Goal: Information Seeking & Learning: Check status

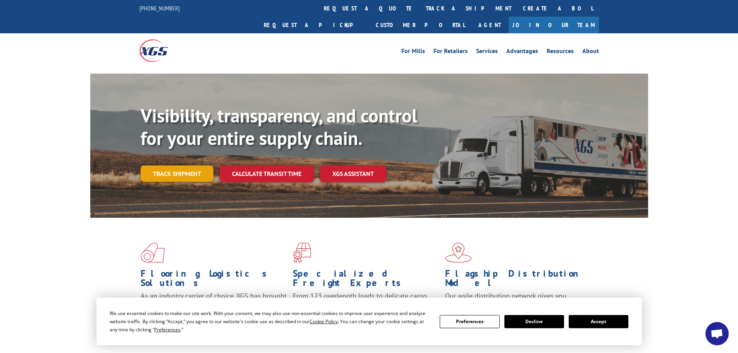
click at [173, 165] on link "Track shipment" at bounding box center [177, 173] width 73 height 16
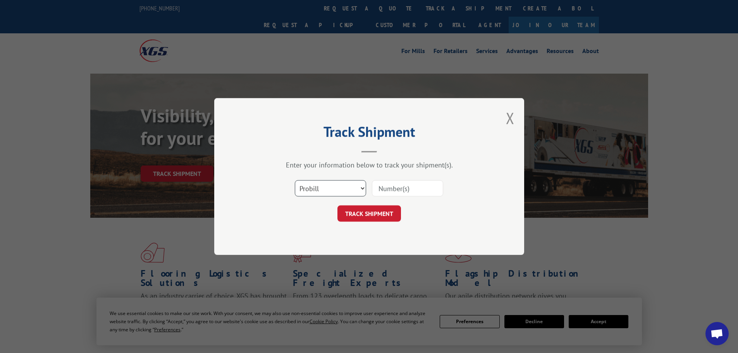
click at [334, 189] on select "Select category... Probill BOL PO" at bounding box center [330, 188] width 71 height 16
select select "bol"
click at [295, 180] on select "Select category... Probill BOL PO" at bounding box center [330, 188] width 71 height 16
click at [380, 190] on input at bounding box center [407, 188] width 71 height 16
paste input "5987943"
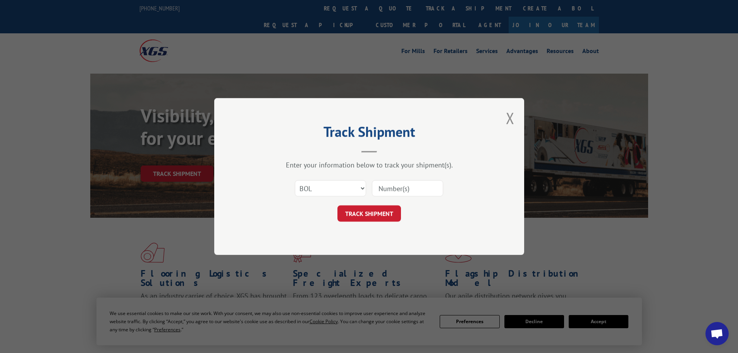
type input "5987943"
click button "TRACK SHIPMENT" at bounding box center [369, 213] width 64 height 16
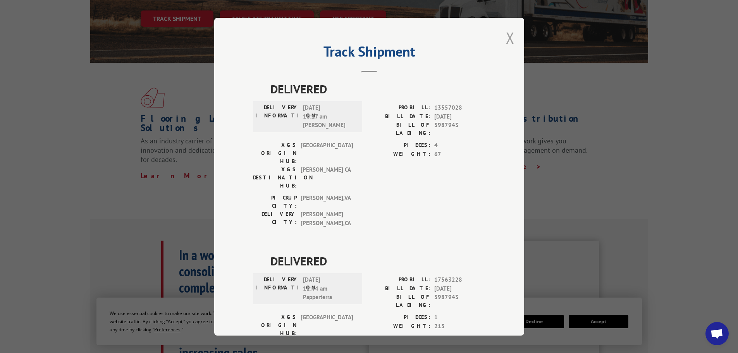
click at [506, 38] on button "Close modal" at bounding box center [510, 37] width 9 height 21
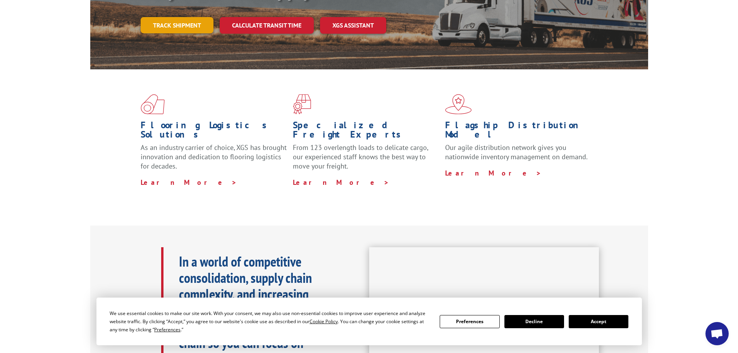
click at [177, 17] on link "Track shipment" at bounding box center [177, 25] width 73 height 16
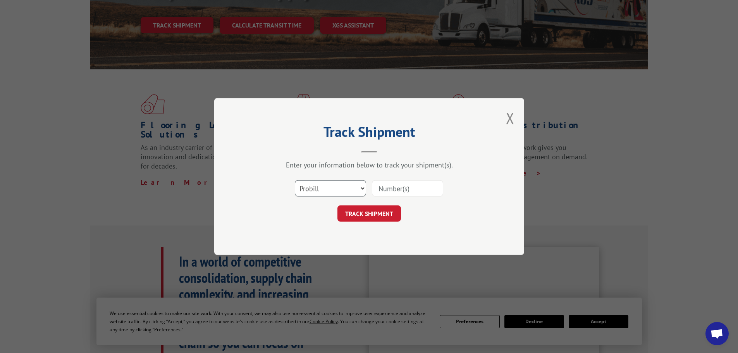
click at [313, 187] on select "Select category... Probill BOL PO" at bounding box center [330, 188] width 71 height 16
select select "bol"
click at [295, 180] on select "Select category... Probill BOL PO" at bounding box center [330, 188] width 71 height 16
click at [404, 185] on input at bounding box center [407, 188] width 71 height 16
paste input "446838"
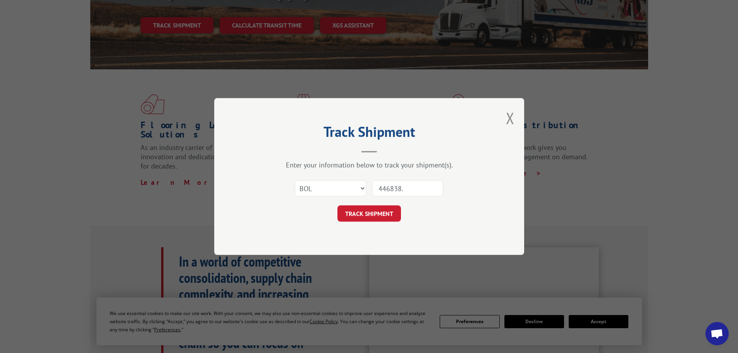
type input "446838"
click button "TRACK SHIPMENT" at bounding box center [369, 213] width 64 height 16
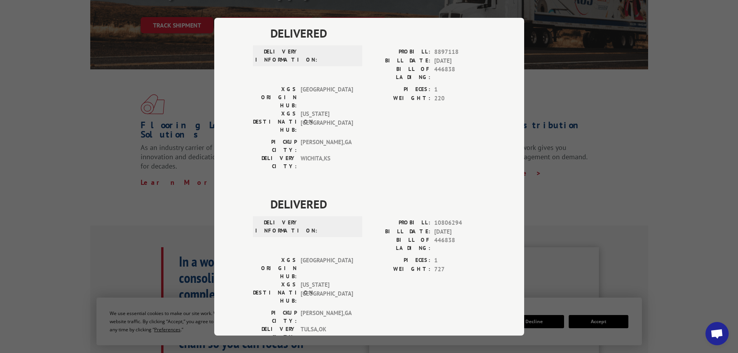
scroll to position [0, 0]
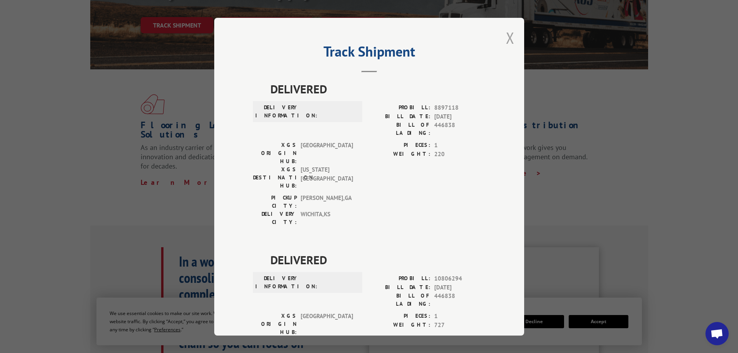
click at [506, 38] on button "Close modal" at bounding box center [510, 37] width 9 height 21
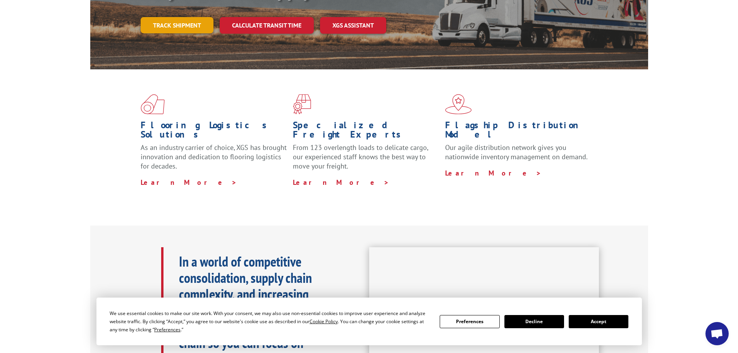
click at [170, 17] on link "Track shipment" at bounding box center [177, 25] width 73 height 16
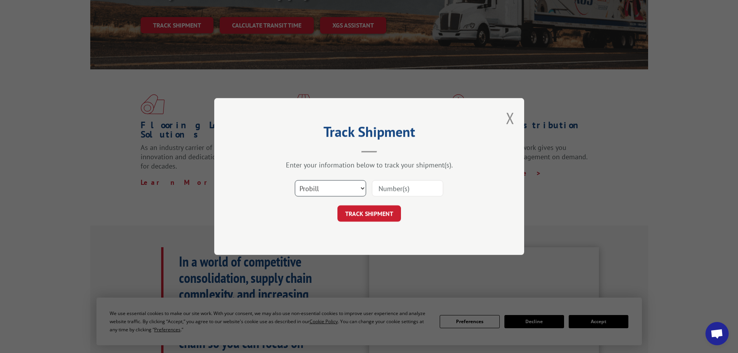
click at [320, 191] on select "Select category... Probill BOL PO" at bounding box center [330, 188] width 71 height 16
select select "bol"
click at [295, 180] on select "Select category... Probill BOL PO" at bounding box center [330, 188] width 71 height 16
click at [390, 190] on input at bounding box center [407, 188] width 71 height 16
paste input "6005816"
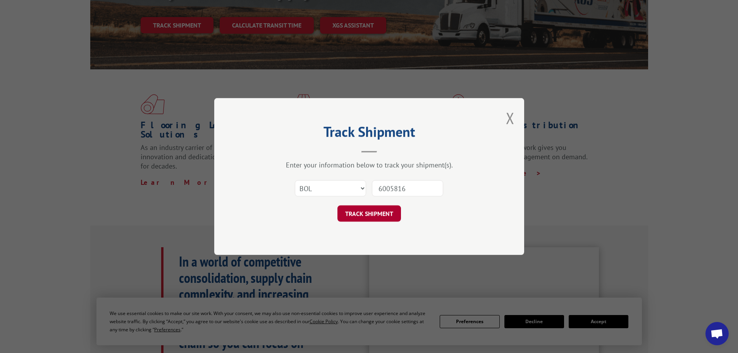
type input "6005816"
click at [369, 208] on button "TRACK SHIPMENT" at bounding box center [369, 213] width 64 height 16
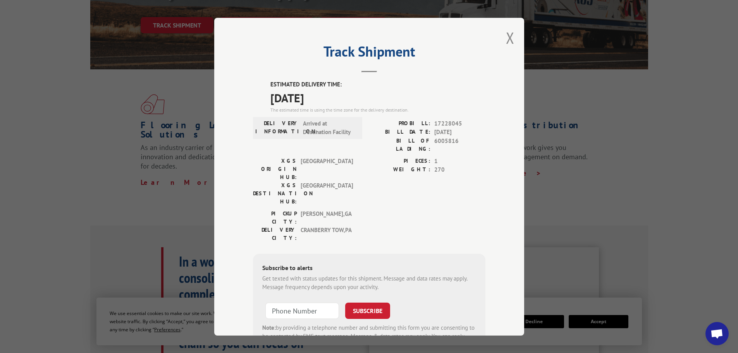
click at [501, 35] on div "Track Shipment ESTIMATED DELIVERY TIME: [DATE] The estimated time is using the …" at bounding box center [369, 177] width 310 height 318
click at [509, 36] on button "Close modal" at bounding box center [510, 37] width 9 height 21
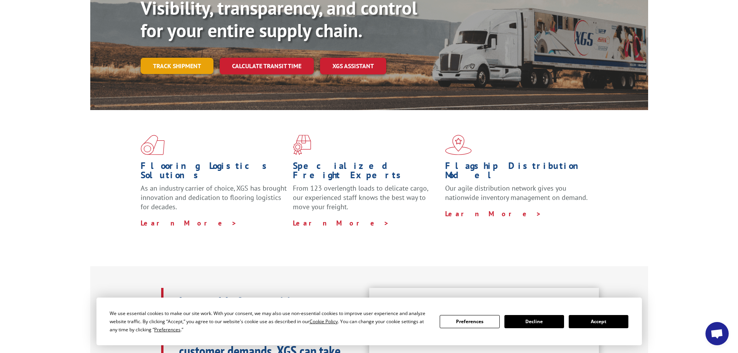
scroll to position [71, 0]
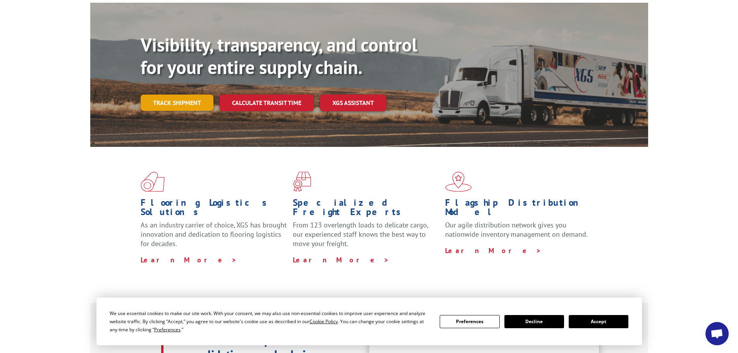
click at [177, 94] on link "Track shipment" at bounding box center [177, 102] width 73 height 16
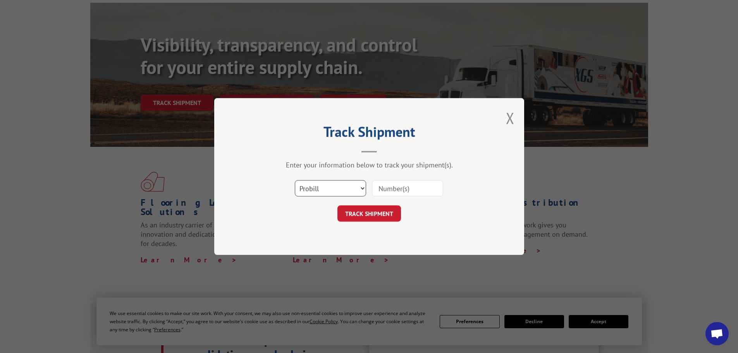
drag, startPoint x: 323, startPoint y: 184, endPoint x: 320, endPoint y: 192, distance: 8.7
click at [323, 184] on select "Select category... Probill BOL PO" at bounding box center [330, 188] width 71 height 16
select select "bol"
click at [295, 180] on select "Select category... Probill BOL PO" at bounding box center [330, 188] width 71 height 16
click at [379, 189] on input at bounding box center [407, 188] width 71 height 16
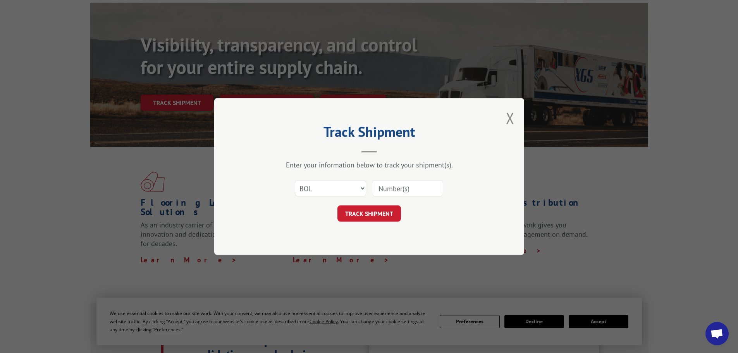
paste input "5159853"
type input "5159853"
click button "TRACK SHIPMENT" at bounding box center [369, 213] width 64 height 16
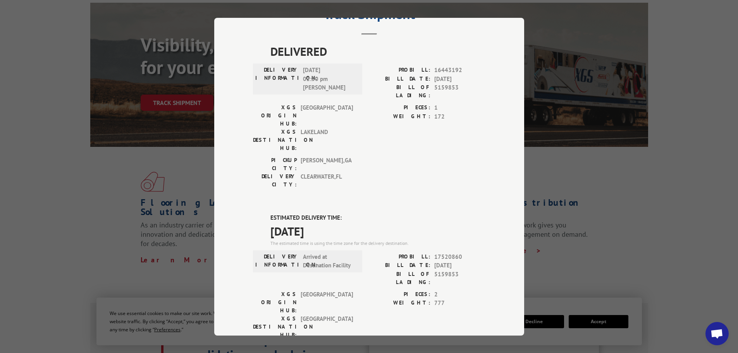
scroll to position [0, 0]
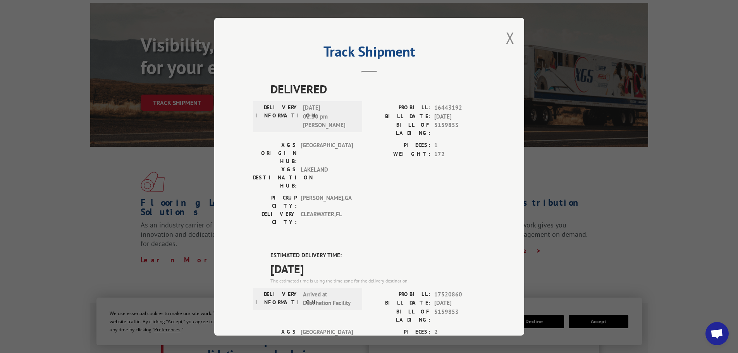
click at [508, 40] on button "Close modal" at bounding box center [510, 37] width 9 height 21
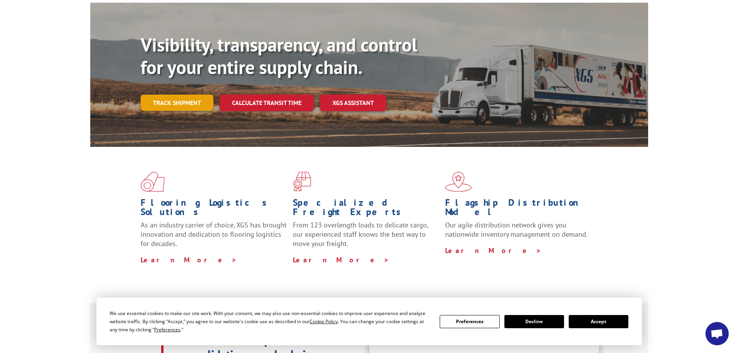
click at [191, 94] on link "Track shipment" at bounding box center [177, 102] width 73 height 16
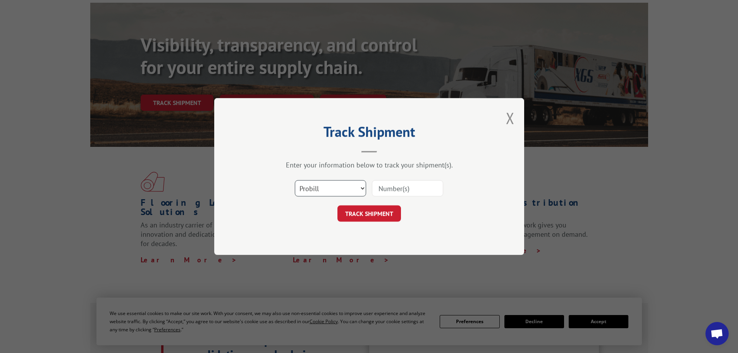
click at [335, 186] on select "Select category... Probill BOL PO" at bounding box center [330, 188] width 71 height 16
select select "bol"
click at [295, 180] on select "Select category... Probill BOL PO" at bounding box center [330, 188] width 71 height 16
click at [404, 186] on input at bounding box center [407, 188] width 71 height 16
paste input "5166452"
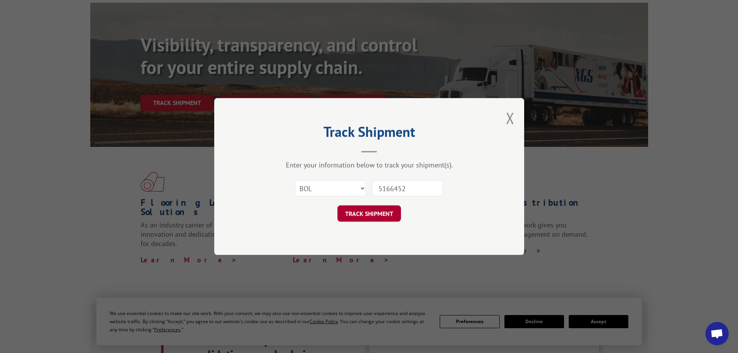
type input "5166452"
click at [357, 212] on button "TRACK SHIPMENT" at bounding box center [369, 213] width 64 height 16
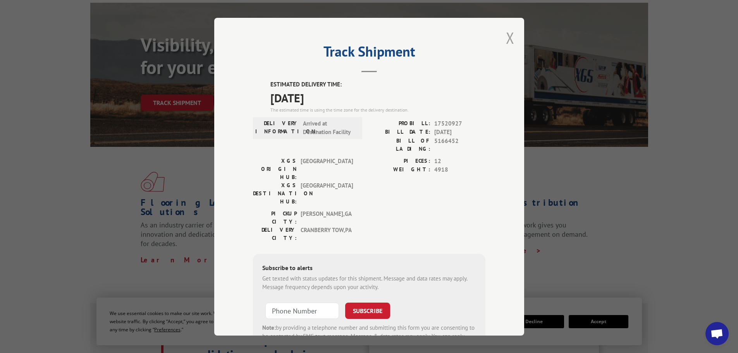
click at [506, 37] on button "Close modal" at bounding box center [510, 37] width 9 height 21
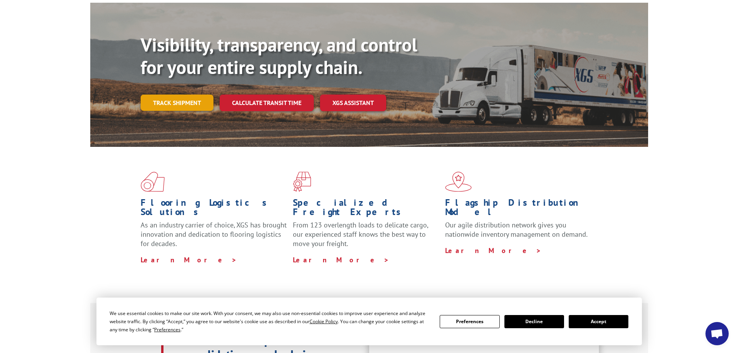
click at [165, 94] on link "Track shipment" at bounding box center [177, 102] width 73 height 16
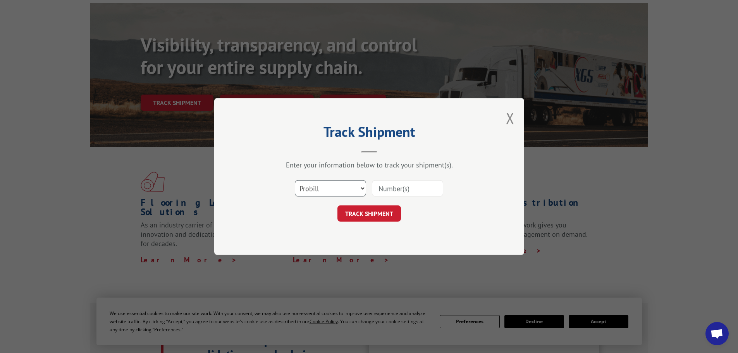
click at [308, 190] on select "Select category... Probill BOL PO" at bounding box center [330, 188] width 71 height 16
select select "bol"
click at [295, 180] on select "Select category... Probill BOL PO" at bounding box center [330, 188] width 71 height 16
click at [390, 184] on input at bounding box center [407, 188] width 71 height 16
paste input "5179944"
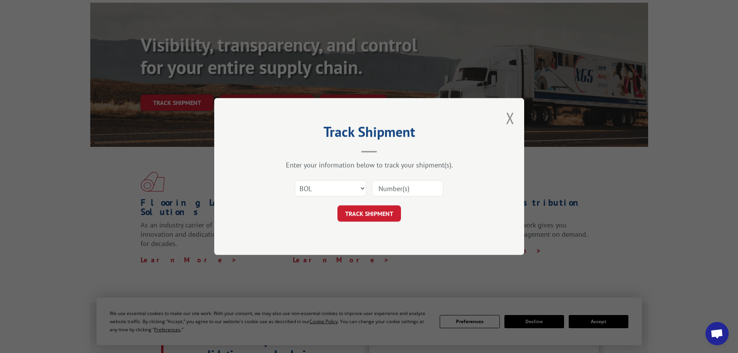
type input "5179944"
click button "TRACK SHIPMENT" at bounding box center [369, 213] width 64 height 16
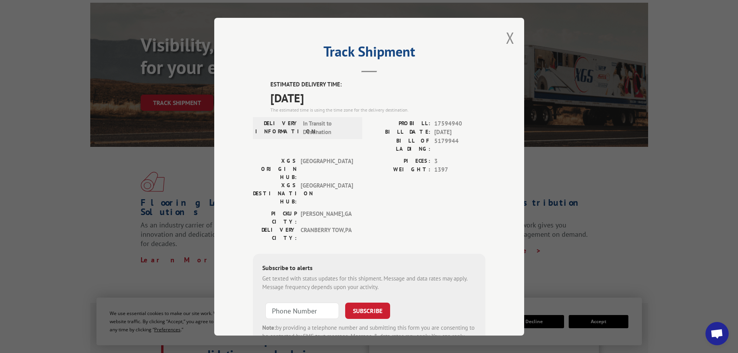
click at [508, 38] on button "Close modal" at bounding box center [510, 37] width 9 height 21
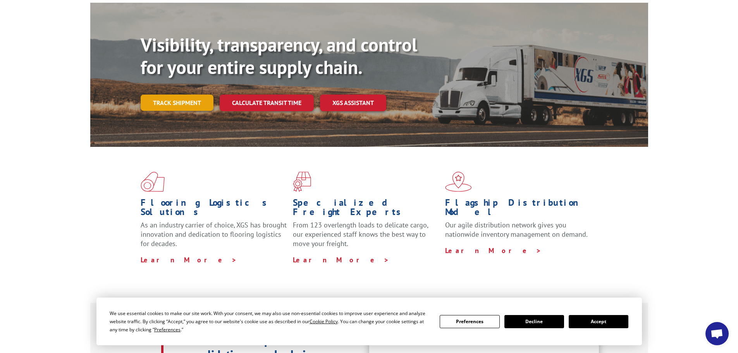
click at [158, 94] on link "Track shipment" at bounding box center [177, 102] width 73 height 16
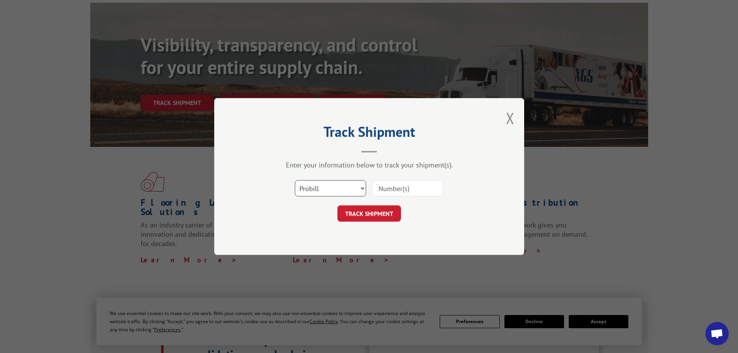
drag, startPoint x: 326, startPoint y: 190, endPoint x: 323, endPoint y: 194, distance: 5.3
click at [326, 190] on select "Select category... Probill BOL PO" at bounding box center [330, 188] width 71 height 16
select select "bol"
click at [295, 180] on select "Select category... Probill BOL PO" at bounding box center [330, 188] width 71 height 16
click at [388, 191] on input at bounding box center [407, 188] width 71 height 16
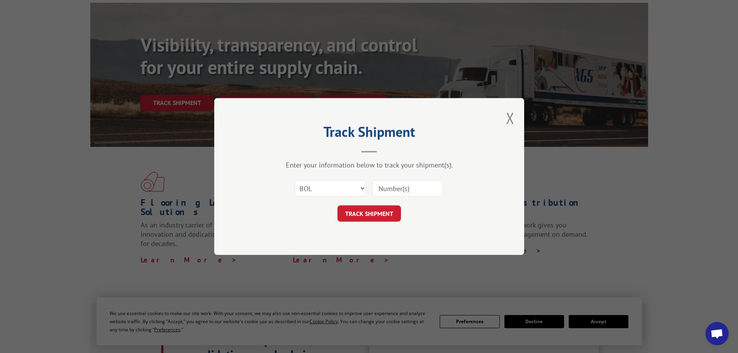
paste input "444462"
type input "444462"
click button "TRACK SHIPMENT" at bounding box center [369, 213] width 64 height 16
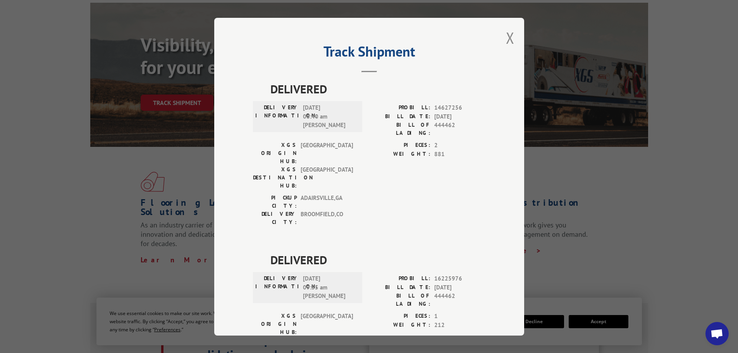
click at [506, 42] on button "Close modal" at bounding box center [510, 37] width 9 height 21
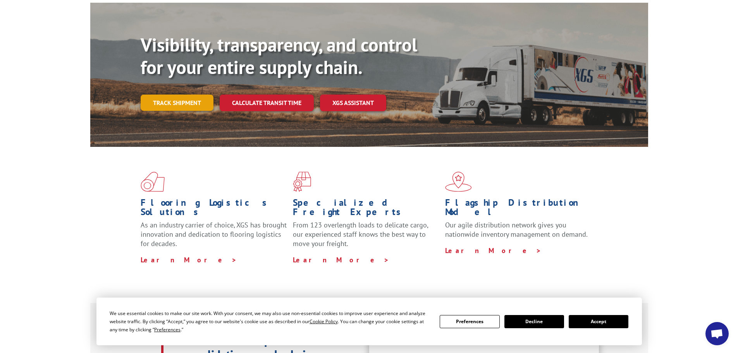
click at [188, 94] on link "Track shipment" at bounding box center [177, 102] width 73 height 16
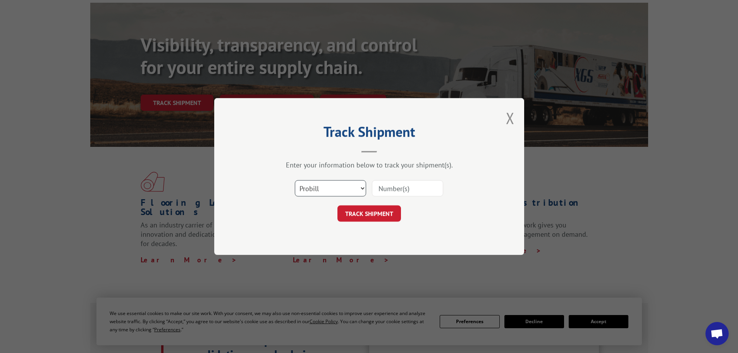
click at [299, 187] on select "Select category... Probill BOL PO" at bounding box center [330, 188] width 71 height 16
select select "bol"
click at [295, 180] on select "Select category... Probill BOL PO" at bounding box center [330, 188] width 71 height 16
click at [416, 187] on input at bounding box center [407, 188] width 71 height 16
paste input "5195270"
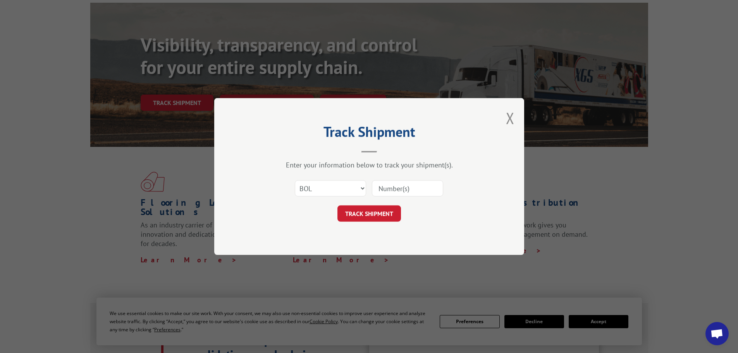
type input "5195270"
click button "TRACK SHIPMENT" at bounding box center [369, 213] width 64 height 16
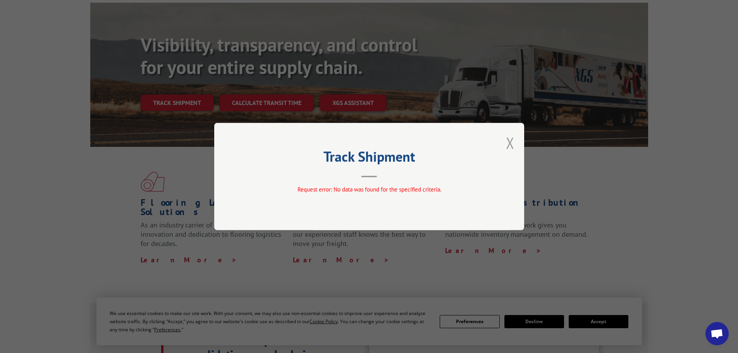
click at [510, 142] on button "Close modal" at bounding box center [510, 142] width 9 height 21
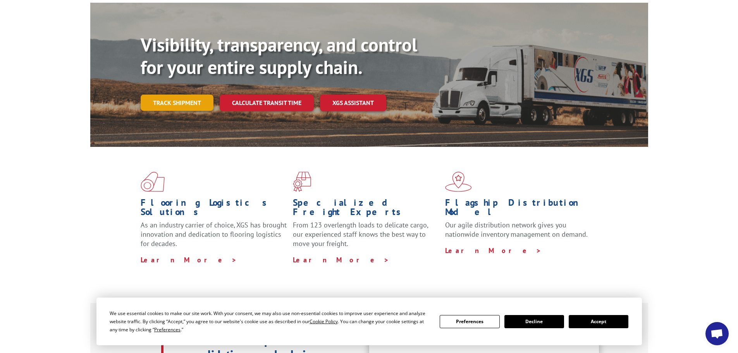
click at [172, 94] on link "Track shipment" at bounding box center [177, 102] width 73 height 16
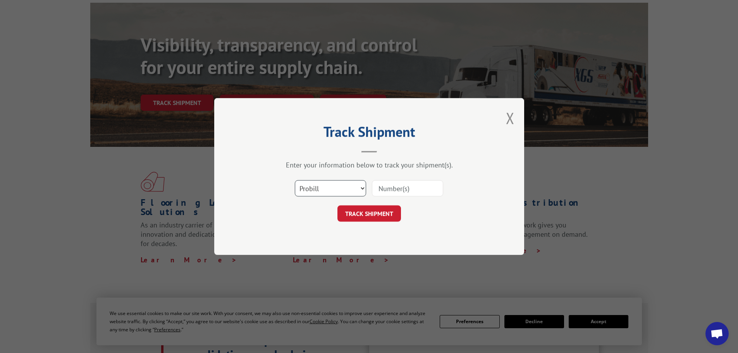
drag, startPoint x: 305, startPoint y: 186, endPoint x: 310, endPoint y: 194, distance: 9.0
click at [306, 186] on select "Select category... Probill BOL PO" at bounding box center [330, 188] width 71 height 16
select select "bol"
click at [295, 180] on select "Select category... Probill BOL PO" at bounding box center [330, 188] width 71 height 16
click at [379, 191] on input at bounding box center [407, 188] width 71 height 16
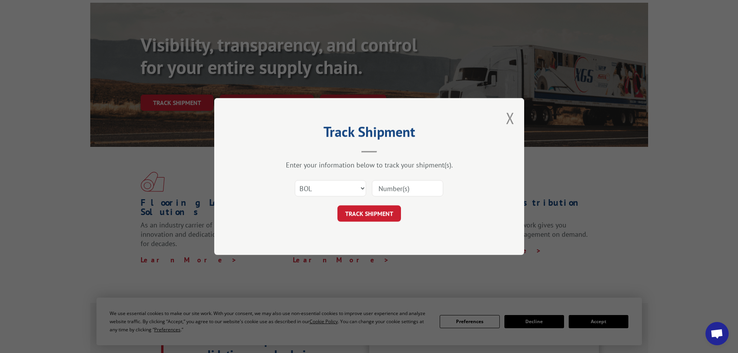
paste input "445718"
type input "445718"
click at [375, 208] on button "TRACK SHIPMENT" at bounding box center [369, 213] width 64 height 16
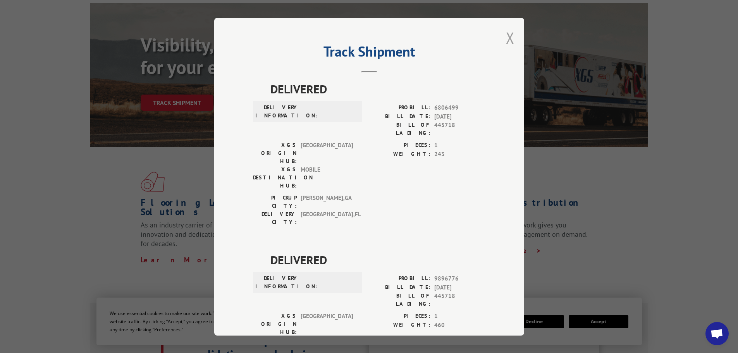
click at [509, 40] on button "Close modal" at bounding box center [510, 37] width 9 height 21
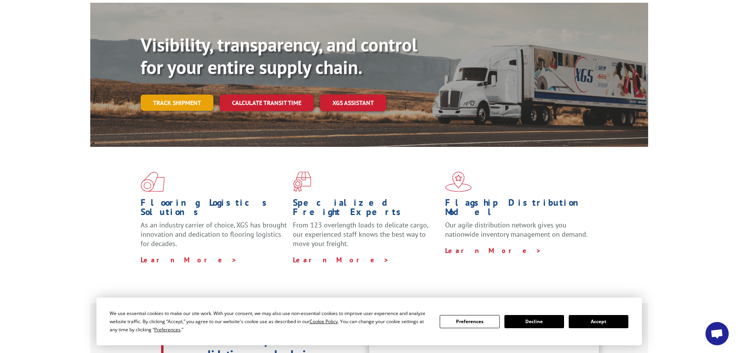
click at [164, 94] on link "Track shipment" at bounding box center [177, 102] width 73 height 16
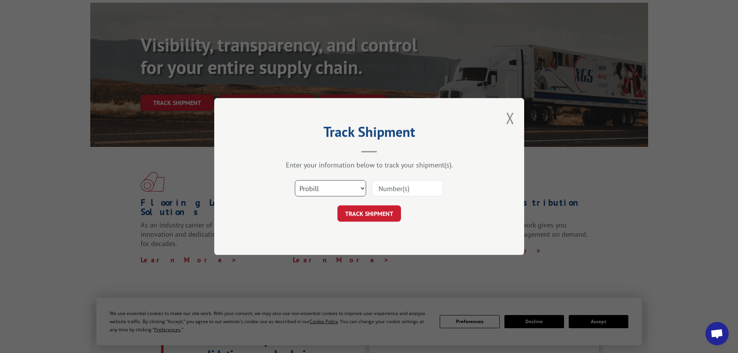
click at [318, 190] on select "Select category... Probill BOL PO" at bounding box center [330, 188] width 71 height 16
select select "bol"
click at [295, 180] on select "Select category... Probill BOL PO" at bounding box center [330, 188] width 71 height 16
drag, startPoint x: 401, startPoint y: 187, endPoint x: 404, endPoint y: 184, distance: 4.7
click at [404, 184] on input at bounding box center [407, 188] width 71 height 16
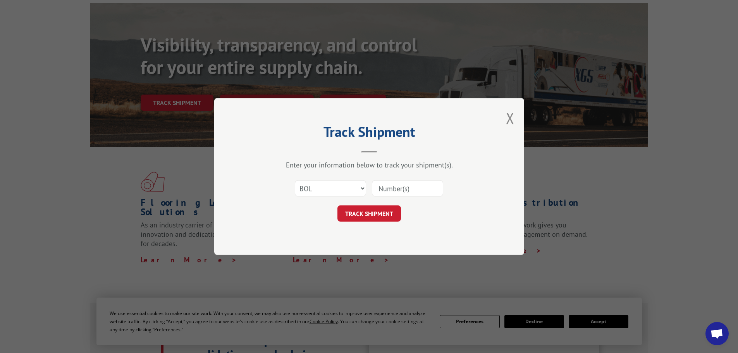
paste input "445479"
type input "445479"
click button "TRACK SHIPMENT" at bounding box center [369, 213] width 64 height 16
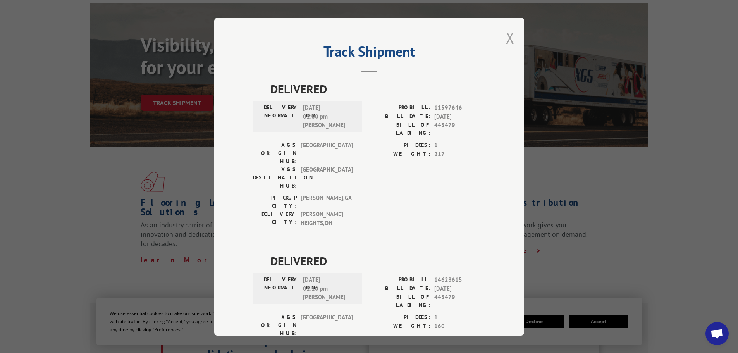
click at [507, 36] on button "Close modal" at bounding box center [510, 37] width 9 height 21
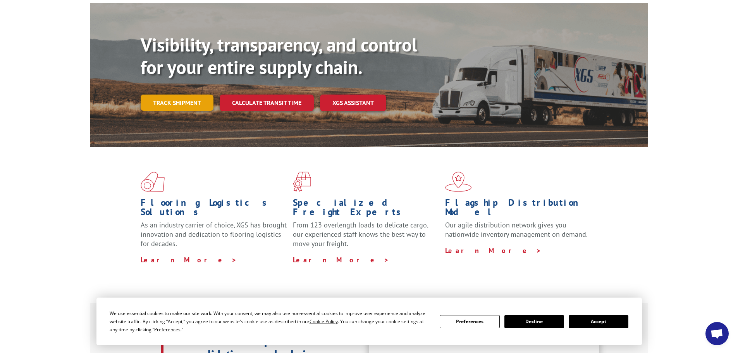
click at [184, 94] on link "Track shipment" at bounding box center [177, 102] width 73 height 16
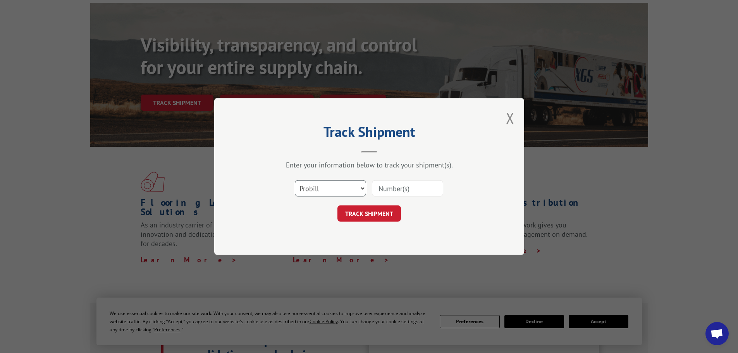
click at [315, 191] on select "Select category... Probill BOL PO" at bounding box center [330, 188] width 71 height 16
select select "bol"
click at [295, 180] on select "Select category... Probill BOL PO" at bounding box center [330, 188] width 71 height 16
click at [393, 195] on input at bounding box center [407, 188] width 71 height 16
paste input "6003994"
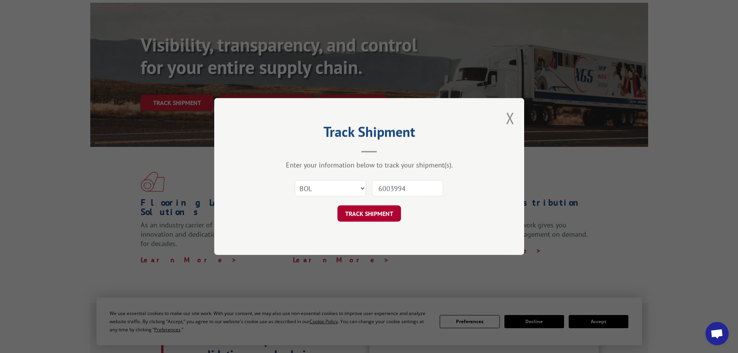
type input "6003994"
click at [364, 213] on button "TRACK SHIPMENT" at bounding box center [369, 213] width 64 height 16
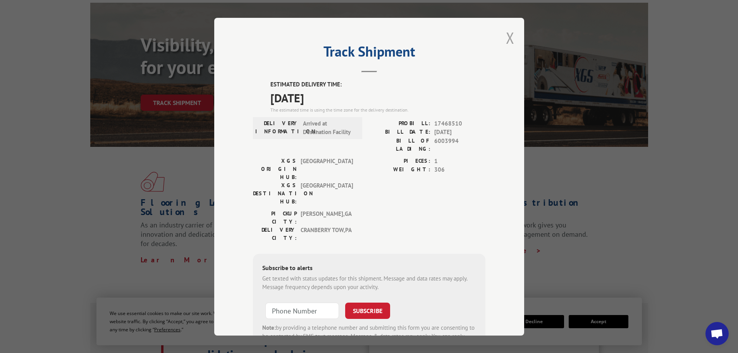
click at [508, 37] on button "Close modal" at bounding box center [510, 37] width 9 height 21
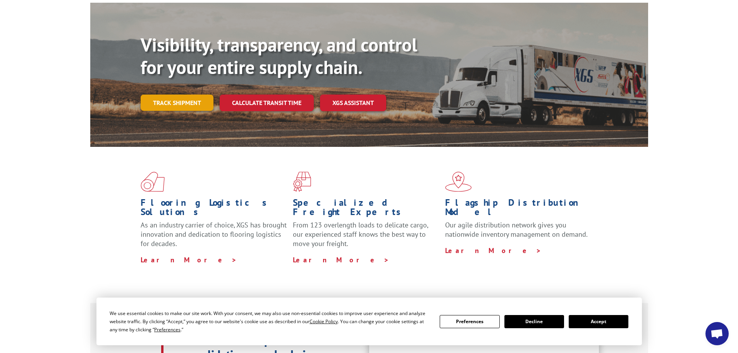
click at [160, 94] on link "Track shipment" at bounding box center [177, 102] width 73 height 16
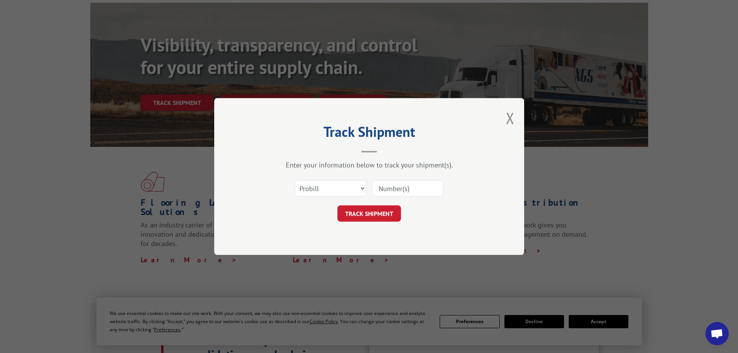
drag, startPoint x: 331, startPoint y: 176, endPoint x: 328, endPoint y: 187, distance: 11.0
click at [331, 177] on div "Select category... Probill BOL PO" at bounding box center [369, 188] width 232 height 26
click at [326, 187] on select "Select category... Probill BOL PO" at bounding box center [330, 188] width 71 height 16
click at [295, 180] on select "Select category... Probill BOL PO" at bounding box center [330, 188] width 71 height 16
click at [306, 191] on select "Select category... Probill BOL PO" at bounding box center [330, 188] width 71 height 16
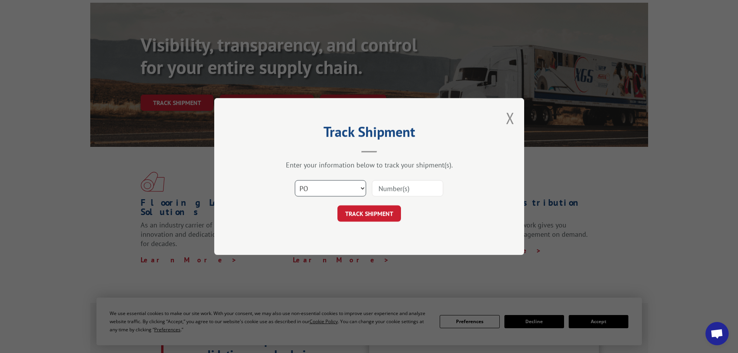
select select "bol"
click at [295, 180] on select "Select category... Probill BOL PO" at bounding box center [330, 188] width 71 height 16
click at [409, 192] on input at bounding box center [407, 188] width 71 height 16
paste input "6004363"
type input "6004363"
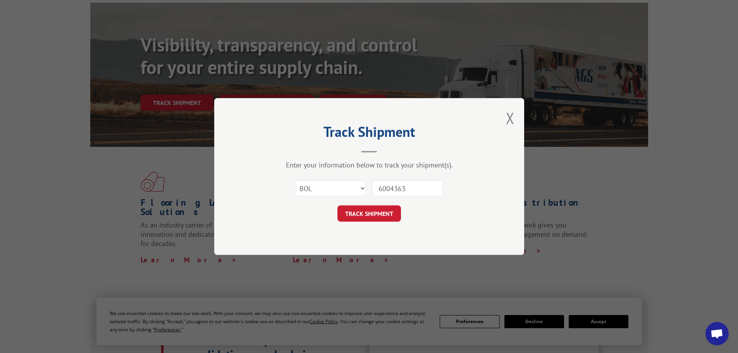
click at [375, 215] on button "TRACK SHIPMENT" at bounding box center [369, 213] width 64 height 16
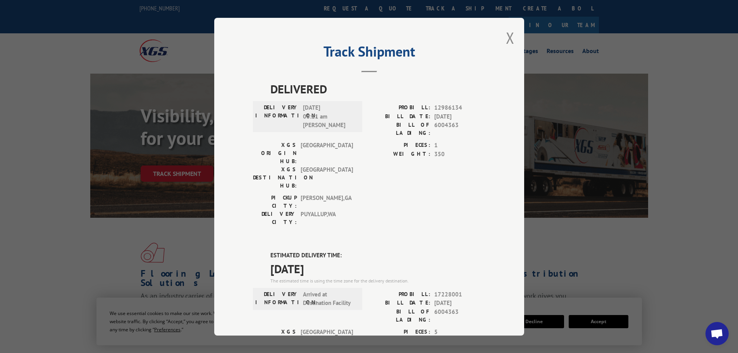
click at [510, 48] on div "Track Shipment DELIVERED DELIVERY INFORMATION: [DATE] 08:11 am [PERSON_NAME]: 1…" at bounding box center [369, 177] width 310 height 318
click at [509, 43] on button "Close modal" at bounding box center [510, 37] width 9 height 21
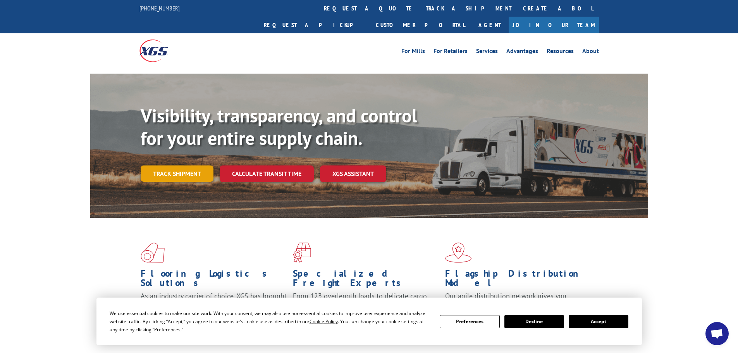
click at [198, 165] on link "Track shipment" at bounding box center [177, 173] width 73 height 16
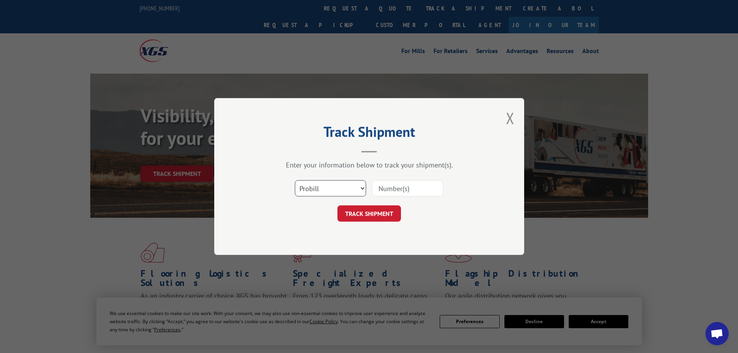
drag, startPoint x: 337, startPoint y: 189, endPoint x: 333, endPoint y: 196, distance: 7.4
click at [334, 194] on select "Select category... Probill BOL PO" at bounding box center [330, 188] width 71 height 16
select select "bol"
click at [295, 180] on select "Select category... Probill BOL PO" at bounding box center [330, 188] width 71 height 16
drag, startPoint x: 402, startPoint y: 190, endPoint x: 405, endPoint y: 182, distance: 8.3
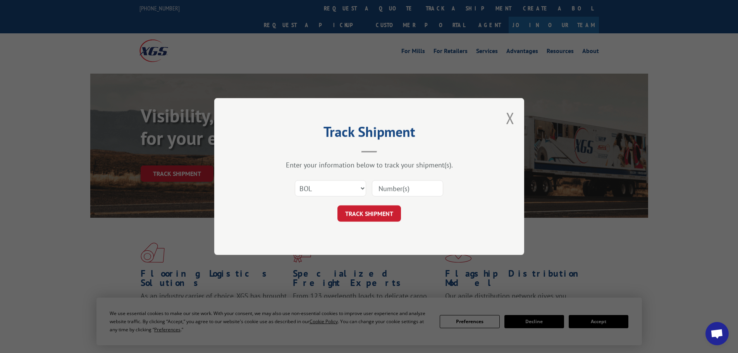
click at [402, 190] on input at bounding box center [407, 188] width 71 height 16
paste input "444294"
type input "444294"
click button "TRACK SHIPMENT" at bounding box center [369, 213] width 64 height 16
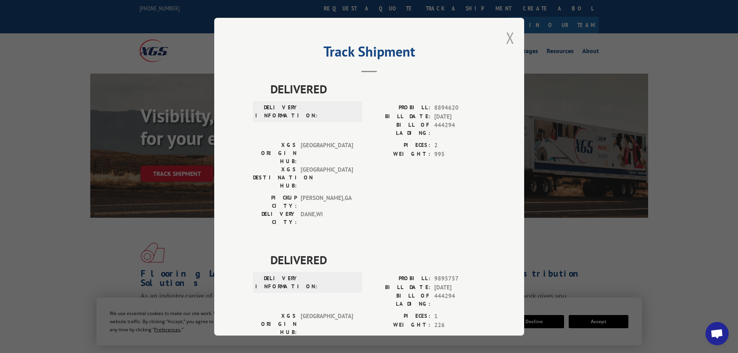
click at [507, 42] on button "Close modal" at bounding box center [510, 37] width 9 height 21
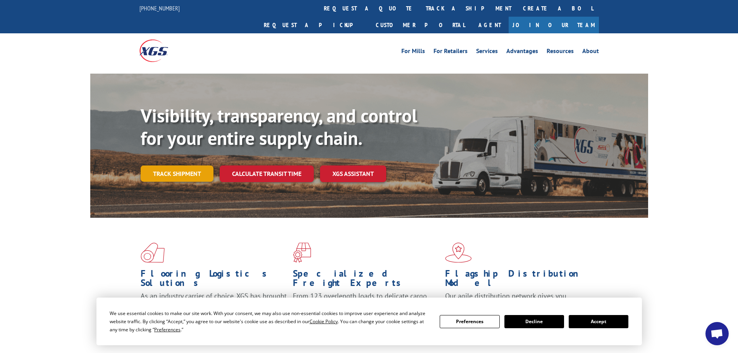
click at [170, 165] on link "Track shipment" at bounding box center [177, 173] width 73 height 16
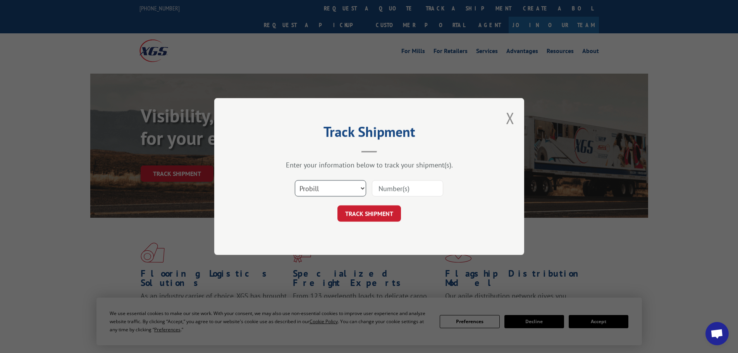
drag, startPoint x: 317, startPoint y: 191, endPoint x: 315, endPoint y: 195, distance: 4.5
click at [316, 194] on select "Select category... Probill BOL PO" at bounding box center [330, 188] width 71 height 16
select select "bol"
click at [295, 180] on select "Select category... Probill BOL PO" at bounding box center [330, 188] width 71 height 16
click at [402, 191] on input at bounding box center [407, 188] width 71 height 16
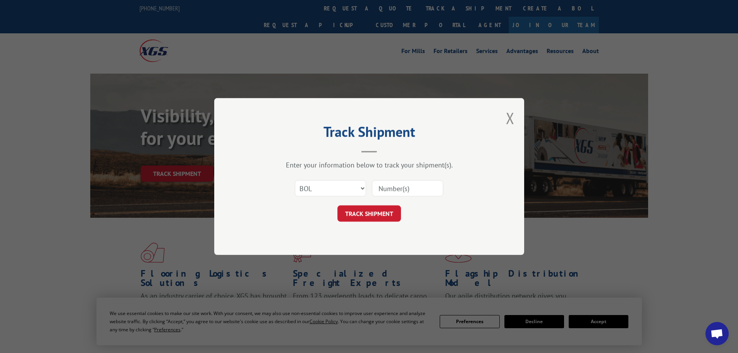
paste input "5166452"
type input "5166452"
click at [369, 214] on button "TRACK SHIPMENT" at bounding box center [369, 213] width 64 height 16
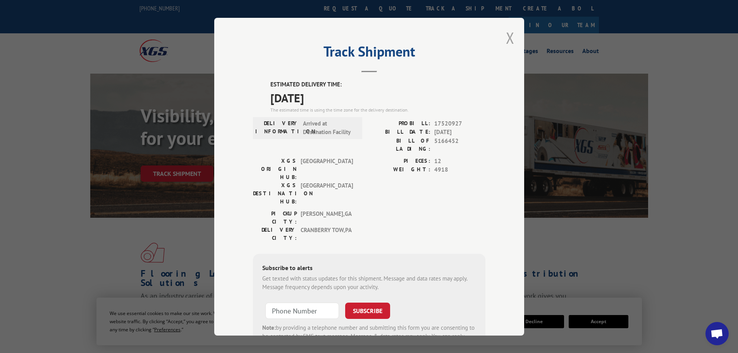
click at [506, 32] on button "Close modal" at bounding box center [510, 37] width 9 height 21
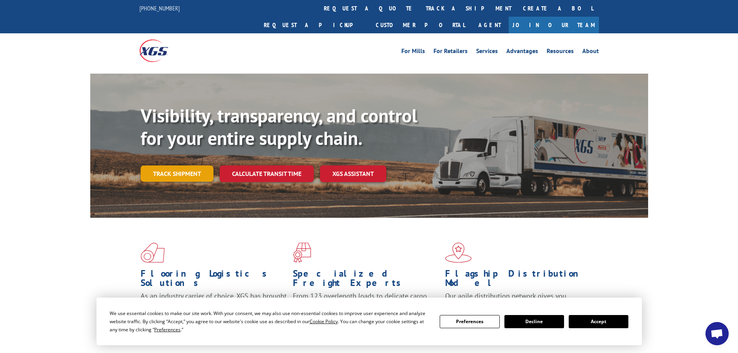
click at [180, 165] on link "Track shipment" at bounding box center [177, 173] width 73 height 16
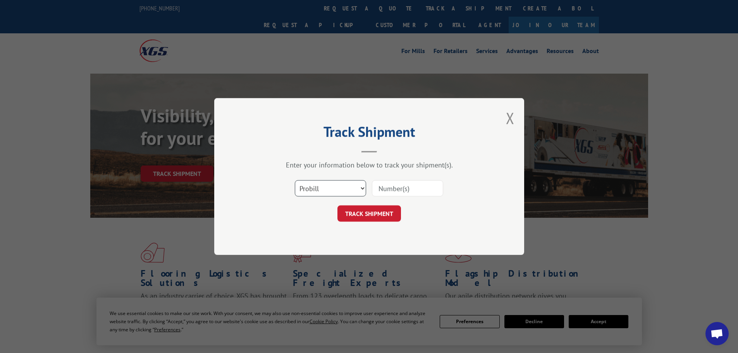
drag, startPoint x: 306, startPoint y: 182, endPoint x: 308, endPoint y: 192, distance: 9.9
click at [306, 185] on select "Select category... Probill BOL PO" at bounding box center [330, 188] width 71 height 16
select select "bol"
click at [295, 180] on select "Select category... Probill BOL PO" at bounding box center [330, 188] width 71 height 16
click at [389, 188] on input at bounding box center [407, 188] width 71 height 16
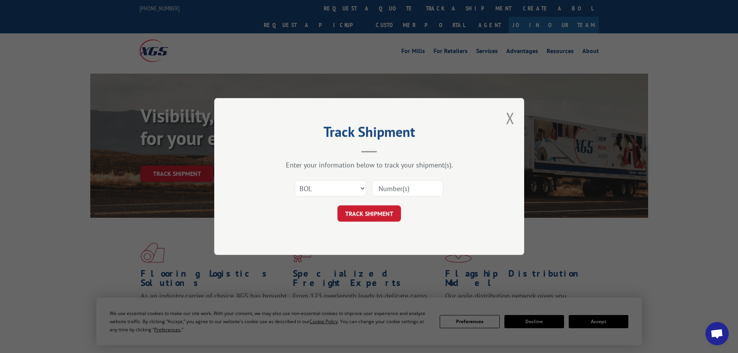
paste input "6004363"
type input "6004363"
click button "TRACK SHIPMENT" at bounding box center [369, 213] width 64 height 16
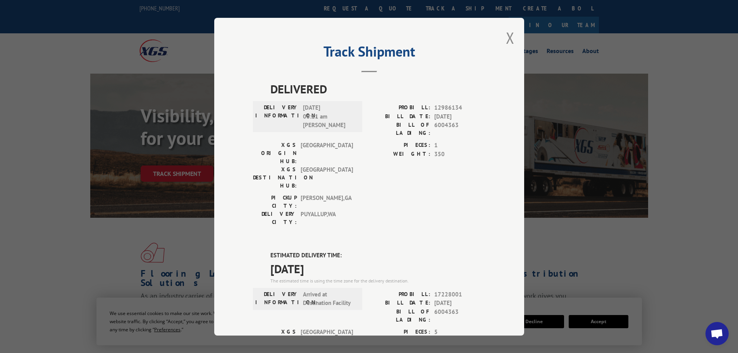
click at [501, 32] on div "Track Shipment DELIVERED DELIVERY INFORMATION: [DATE] 08:11 am [PERSON_NAME]: 1…" at bounding box center [369, 177] width 310 height 318
click at [503, 34] on div "Track Shipment DELIVERED DELIVERY INFORMATION: [DATE] 08:11 am [PERSON_NAME]: 1…" at bounding box center [369, 177] width 310 height 318
click at [506, 36] on button "Close modal" at bounding box center [510, 37] width 9 height 21
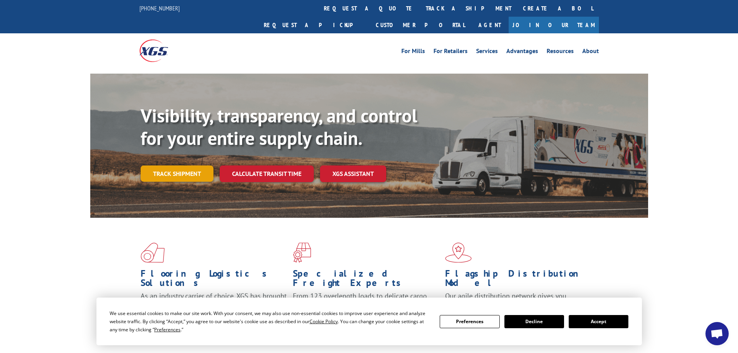
click at [181, 165] on link "Track shipment" at bounding box center [177, 173] width 73 height 16
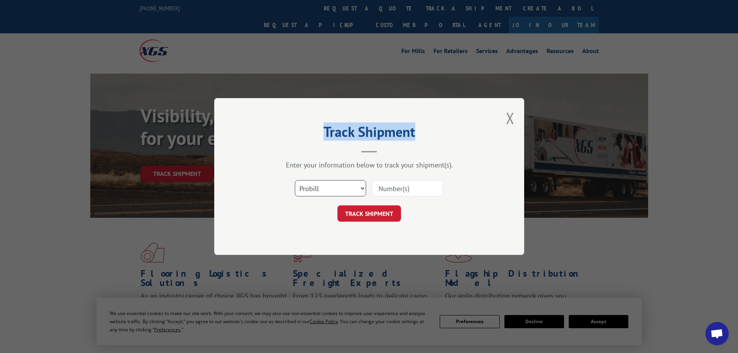
click at [315, 191] on select "Select category... Probill BOL PO" at bounding box center [330, 188] width 71 height 16
select select "bol"
click at [295, 180] on select "Select category... Probill BOL PO" at bounding box center [330, 188] width 71 height 16
click at [390, 193] on input at bounding box center [407, 188] width 71 height 16
paste input "6004363"
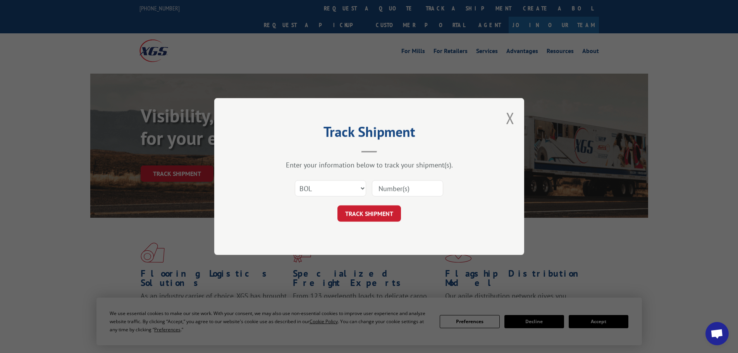
type input "6004363"
click button "TRACK SHIPMENT" at bounding box center [369, 213] width 64 height 16
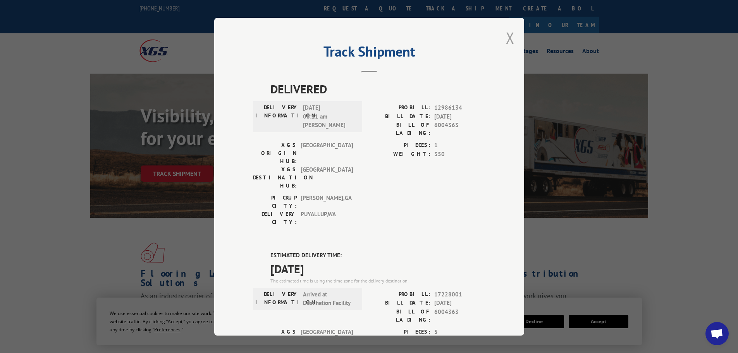
click at [507, 44] on button "Close modal" at bounding box center [510, 37] width 9 height 21
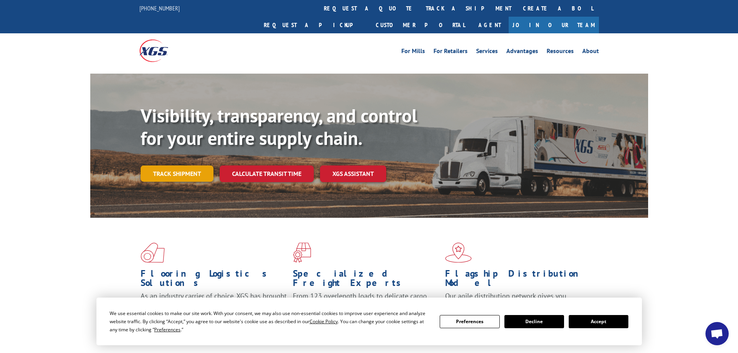
click at [170, 165] on link "Track shipment" at bounding box center [177, 173] width 73 height 16
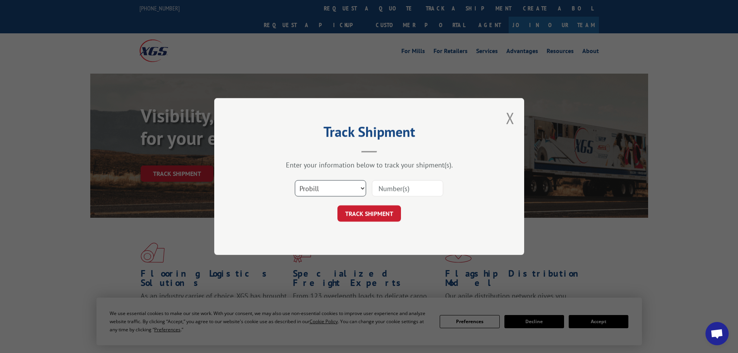
click at [322, 186] on select "Select category... Probill BOL PO" at bounding box center [330, 188] width 71 height 16
select select "bol"
click at [295, 180] on select "Select category... Probill BOL PO" at bounding box center [330, 188] width 71 height 16
click at [402, 186] on input at bounding box center [407, 188] width 71 height 16
paste input "6009985"
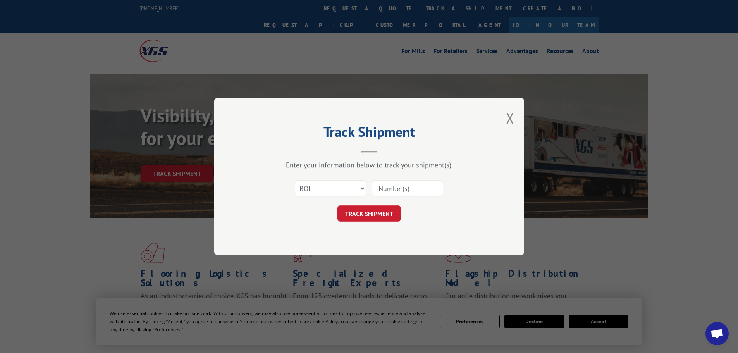
type input "6009985"
click button "TRACK SHIPMENT" at bounding box center [369, 213] width 64 height 16
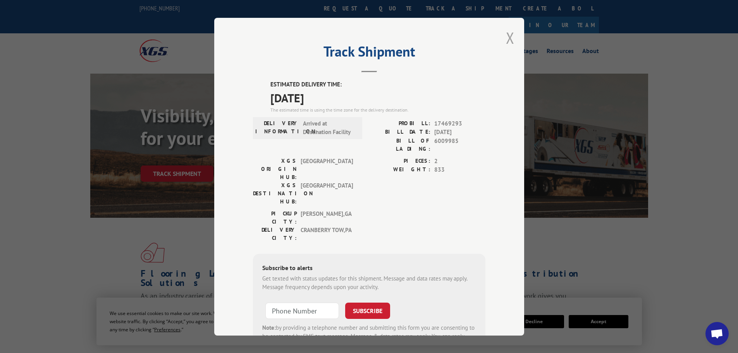
click at [510, 33] on button "Close modal" at bounding box center [510, 37] width 9 height 21
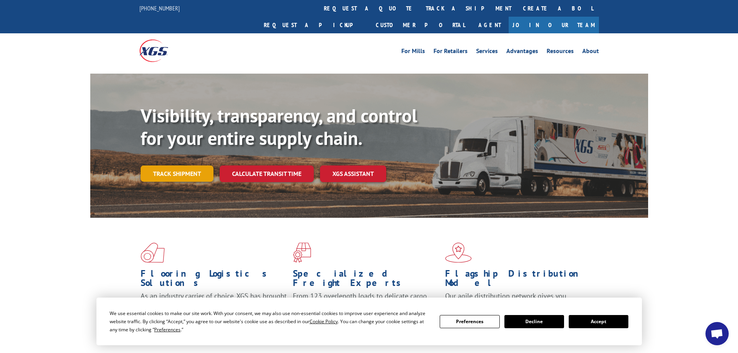
click at [180, 165] on link "Track shipment" at bounding box center [177, 173] width 73 height 16
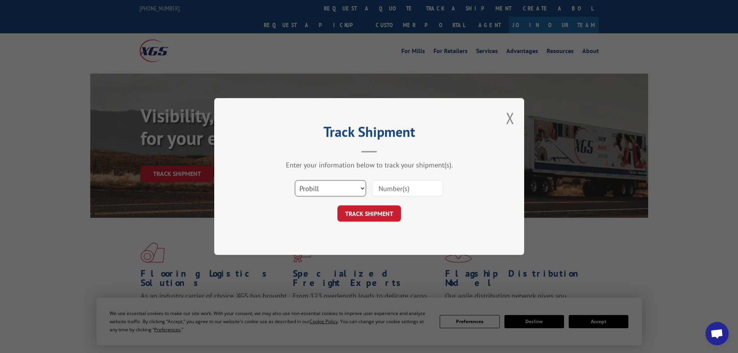
click at [316, 189] on select "Select category... Probill BOL PO" at bounding box center [330, 188] width 71 height 16
select select "bol"
click at [295, 180] on select "Select category... Probill BOL PO" at bounding box center [330, 188] width 71 height 16
drag, startPoint x: 412, startPoint y: 190, endPoint x: 412, endPoint y: 184, distance: 6.6
click at [412, 190] on input at bounding box center [407, 188] width 71 height 16
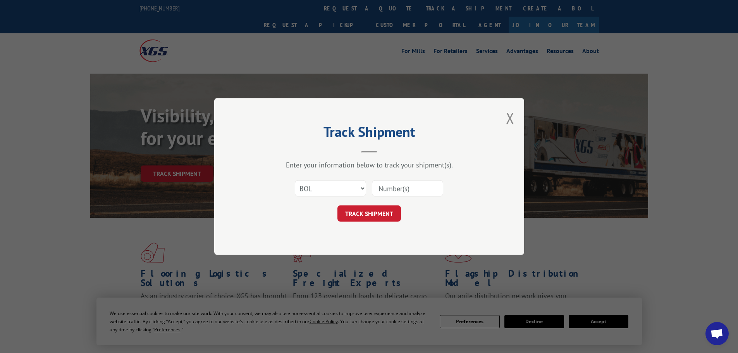
paste input "6004363"
type input "6004363"
click button "TRACK SHIPMENT" at bounding box center [369, 213] width 64 height 16
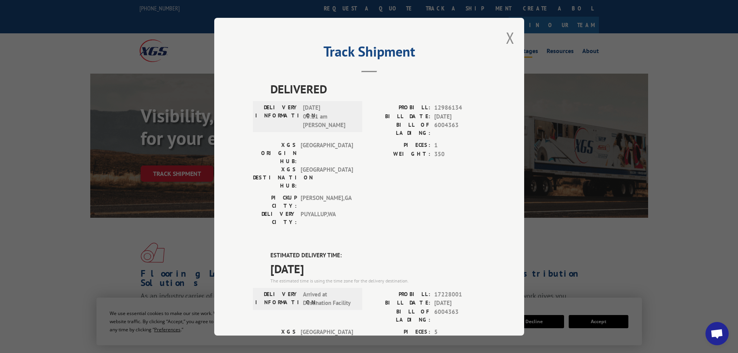
drag, startPoint x: 510, startPoint y: 36, endPoint x: 510, endPoint y: 30, distance: 5.8
click at [510, 36] on button "Close modal" at bounding box center [510, 37] width 9 height 21
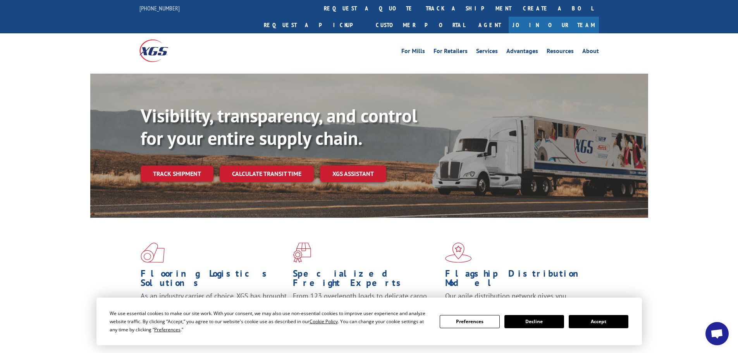
click at [178, 165] on link "Track shipment" at bounding box center [177, 173] width 73 height 16
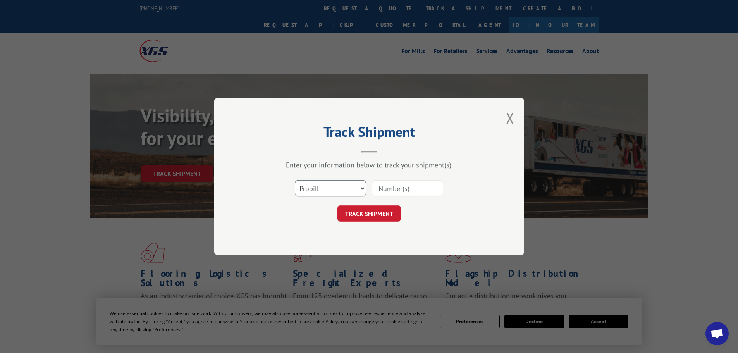
click at [317, 190] on select "Select category... Probill BOL PO" at bounding box center [330, 188] width 71 height 16
select select "bol"
click at [295, 180] on select "Select category... Probill BOL PO" at bounding box center [330, 188] width 71 height 16
click at [419, 191] on input at bounding box center [407, 188] width 71 height 16
paste input "5195270"
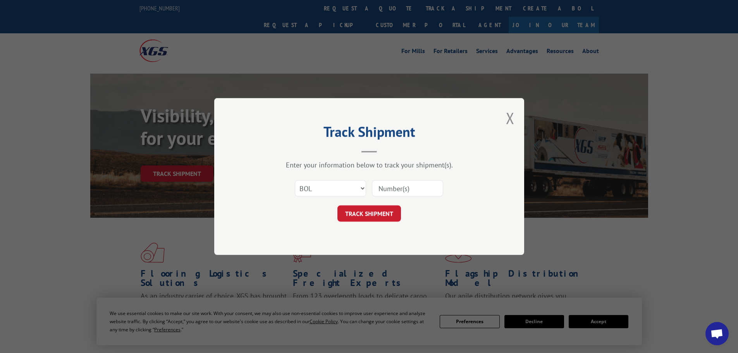
type input "5195270"
click button "TRACK SHIPMENT" at bounding box center [369, 213] width 64 height 16
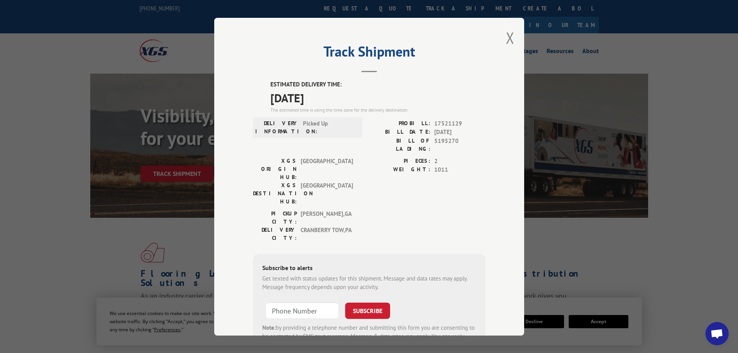
click at [514, 41] on div "Track Shipment ESTIMATED DELIVERY TIME: [DATE] The estimated time is using the …" at bounding box center [369, 177] width 310 height 318
click at [509, 38] on button "Close modal" at bounding box center [510, 37] width 9 height 21
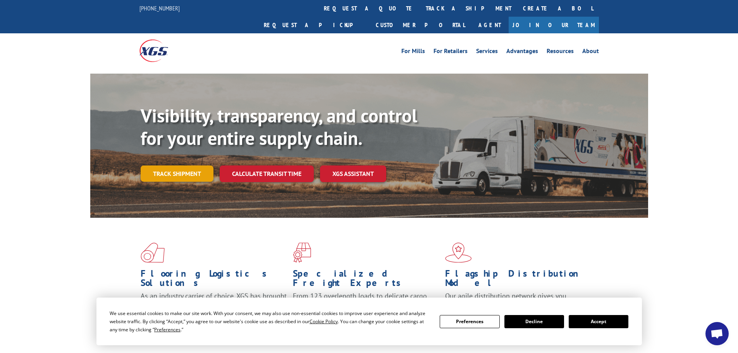
click at [172, 165] on link "Track shipment" at bounding box center [177, 173] width 73 height 16
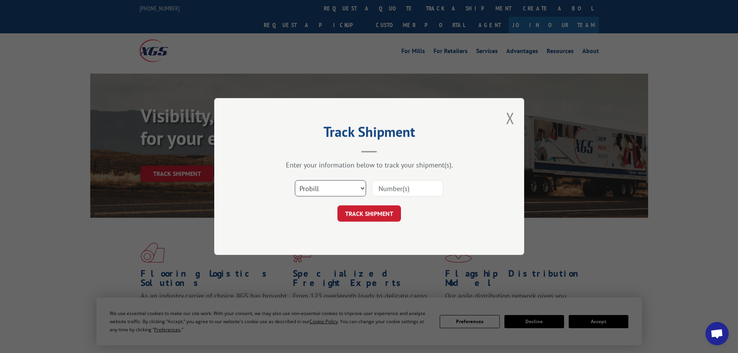
drag, startPoint x: 314, startPoint y: 186, endPoint x: 312, endPoint y: 194, distance: 8.4
click at [314, 187] on select "Select category... Probill BOL PO" at bounding box center [330, 188] width 71 height 16
select select "bol"
click at [295, 180] on select "Select category... Probill BOL PO" at bounding box center [330, 188] width 71 height 16
click at [376, 189] on input at bounding box center [407, 188] width 71 height 16
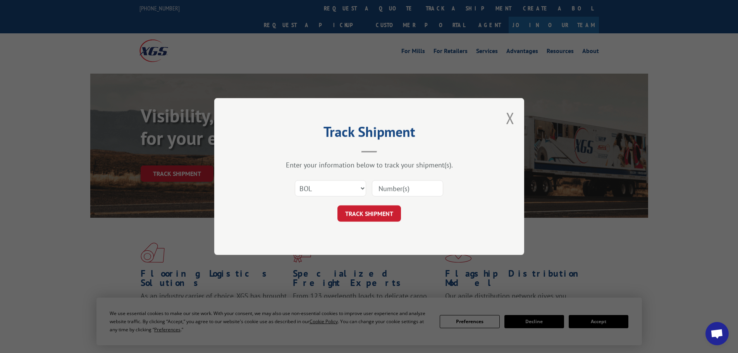
paste input "5166452"
type input "5166452"
click button "TRACK SHIPMENT" at bounding box center [369, 213] width 64 height 16
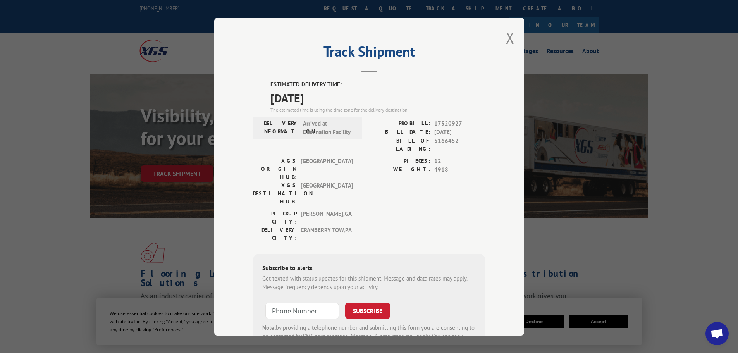
click at [500, 37] on div "Track Shipment ESTIMATED DELIVERY TIME: [DATE] The estimated time is using the …" at bounding box center [369, 177] width 310 height 318
click at [511, 37] on div "Track Shipment ESTIMATED DELIVERY TIME: [DATE] The estimated time is using the …" at bounding box center [369, 177] width 310 height 318
click at [507, 36] on button "Close modal" at bounding box center [510, 37] width 9 height 21
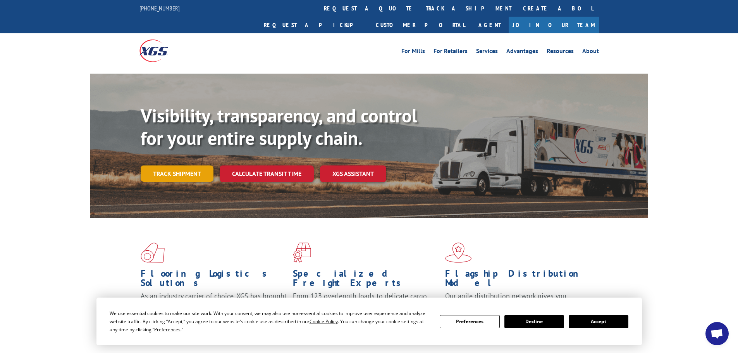
click at [167, 165] on link "Track shipment" at bounding box center [177, 173] width 73 height 16
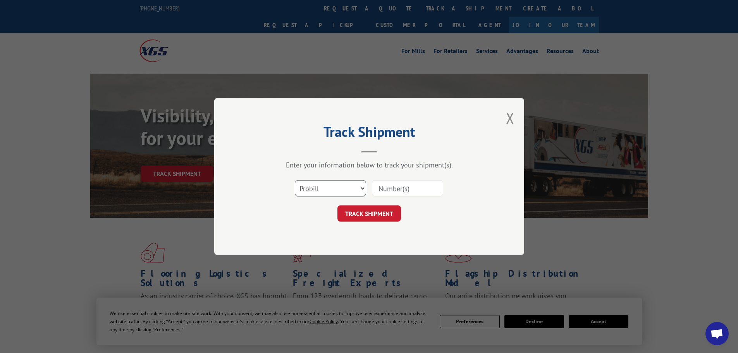
drag, startPoint x: 307, startPoint y: 186, endPoint x: 308, endPoint y: 191, distance: 4.7
click at [308, 189] on select "Select category... Probill BOL PO" at bounding box center [330, 188] width 71 height 16
select select "bol"
click at [295, 180] on select "Select category... Probill BOL PO" at bounding box center [330, 188] width 71 height 16
click at [421, 189] on input at bounding box center [407, 188] width 71 height 16
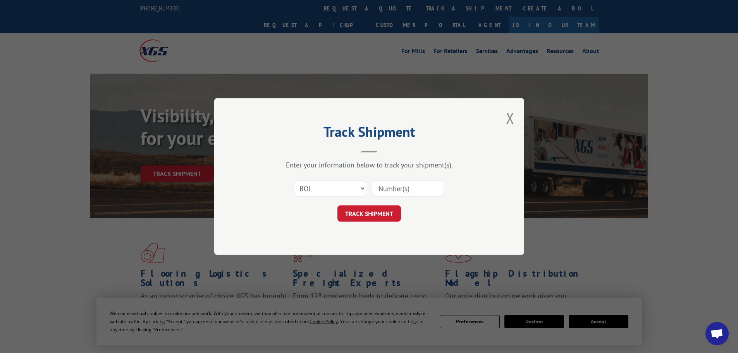
paste input "5159853"
type input "5159853"
click at [372, 212] on button "TRACK SHIPMENT" at bounding box center [369, 213] width 64 height 16
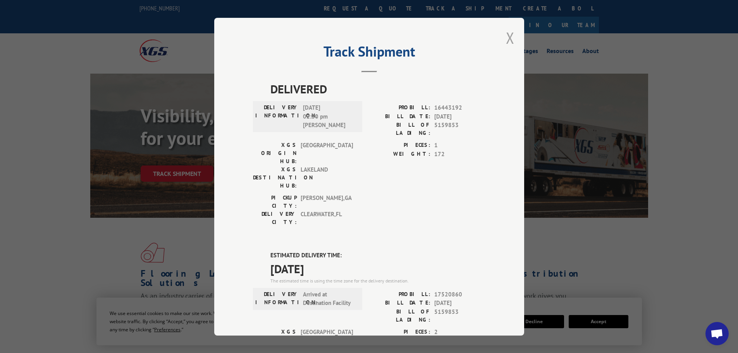
click at [507, 33] on button "Close modal" at bounding box center [510, 37] width 9 height 21
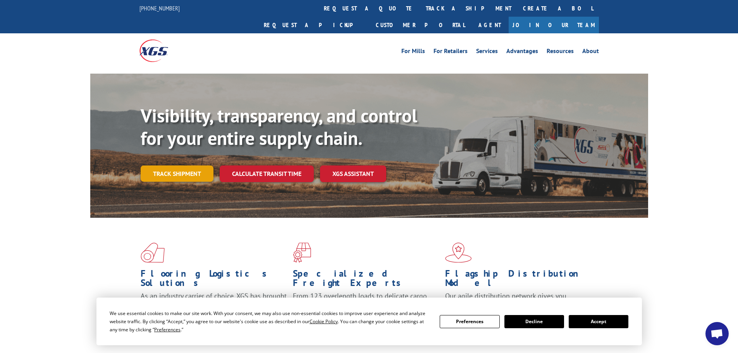
click at [175, 165] on link "Track shipment" at bounding box center [177, 173] width 73 height 16
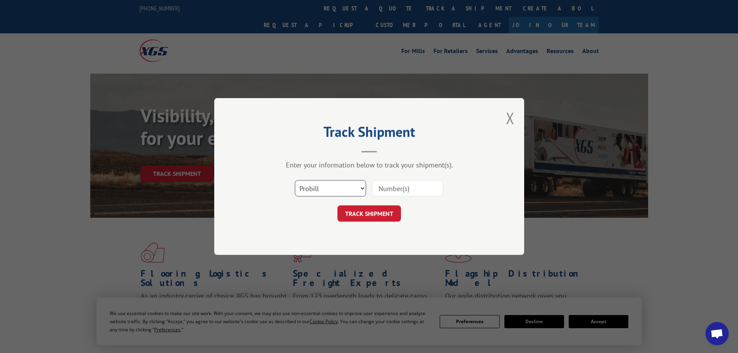
drag, startPoint x: 357, startPoint y: 195, endPoint x: 350, endPoint y: 189, distance: 9.5
click at [356, 194] on select "Select category... Probill BOL PO" at bounding box center [330, 188] width 71 height 16
select select "bol"
click at [295, 180] on select "Select category... Probill BOL PO" at bounding box center [330, 188] width 71 height 16
click at [406, 188] on input at bounding box center [407, 188] width 71 height 16
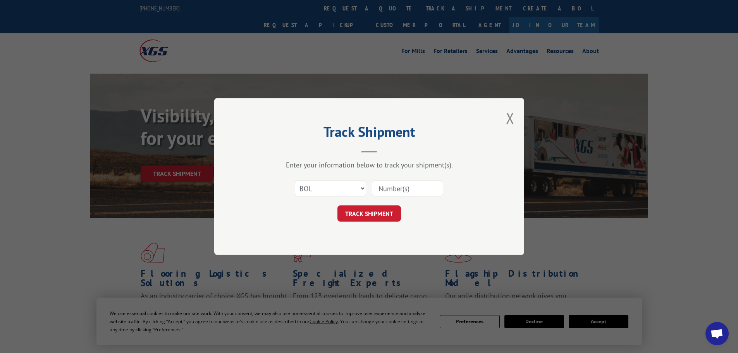
paste input "5166452"
type input "5166452"
click at [372, 210] on button "TRACK SHIPMENT" at bounding box center [369, 213] width 64 height 16
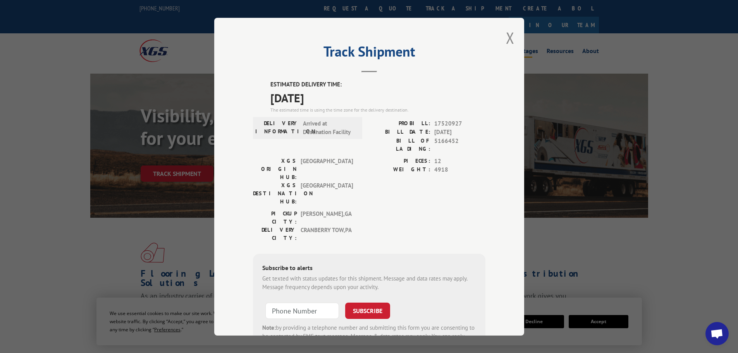
click at [507, 34] on button "Close modal" at bounding box center [510, 37] width 9 height 21
